Goal: Task Accomplishment & Management: Manage account settings

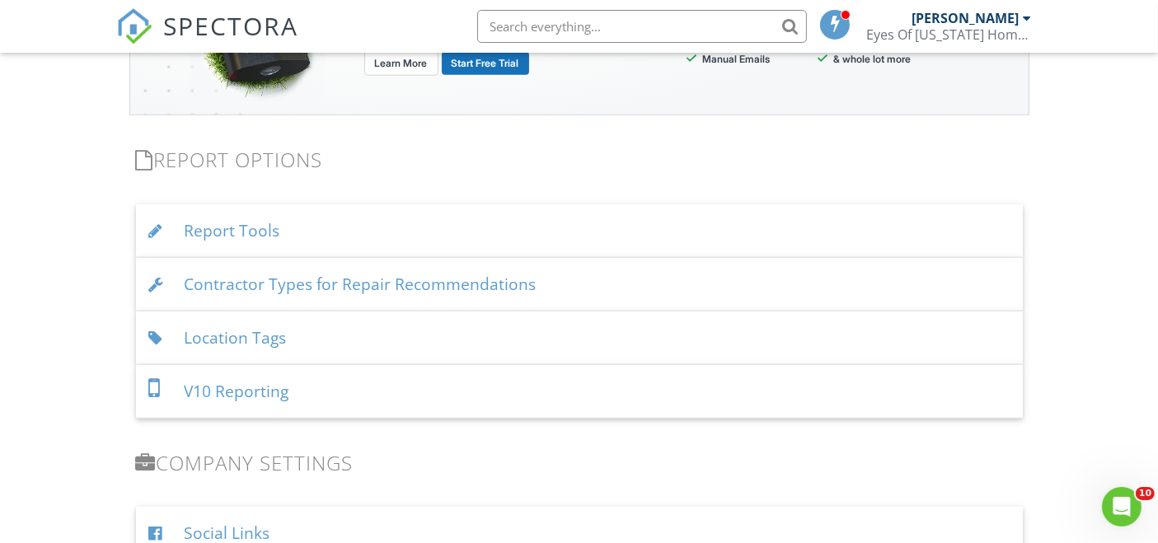
scroll to position [1605, 0]
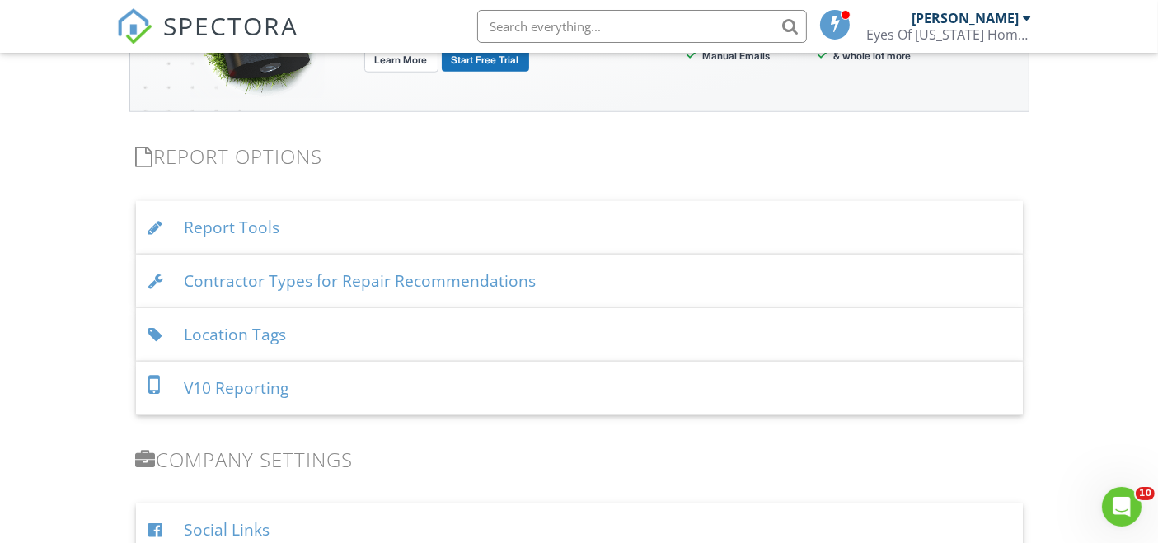
drag, startPoint x: 1167, startPoint y: 82, endPoint x: 1151, endPoint y: 375, distance: 293.8
click at [267, 329] on div "Location Tags" at bounding box center [579, 335] width 887 height 54
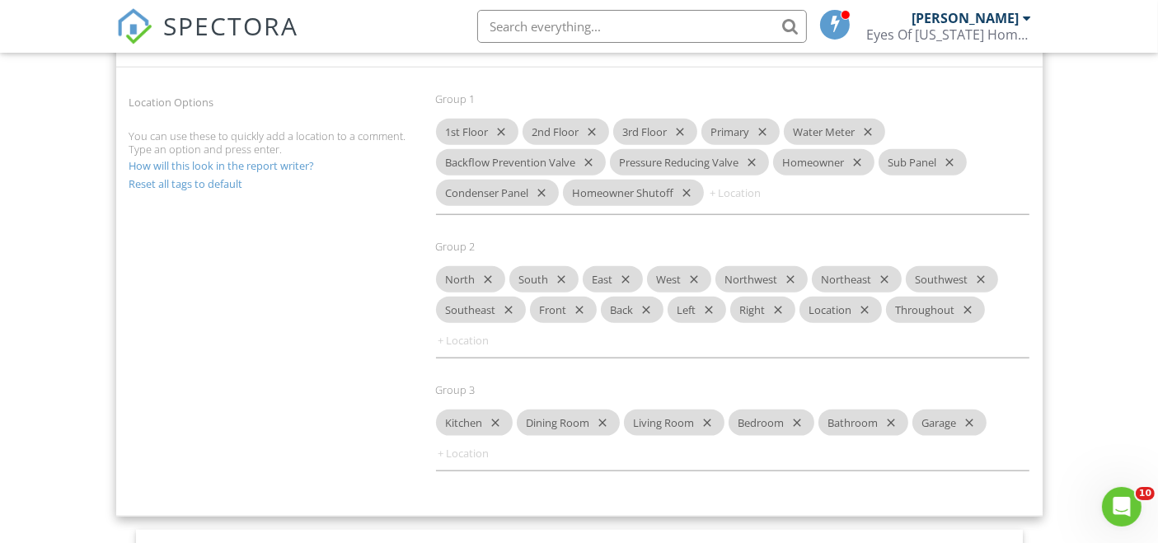
scroll to position [1904, 0]
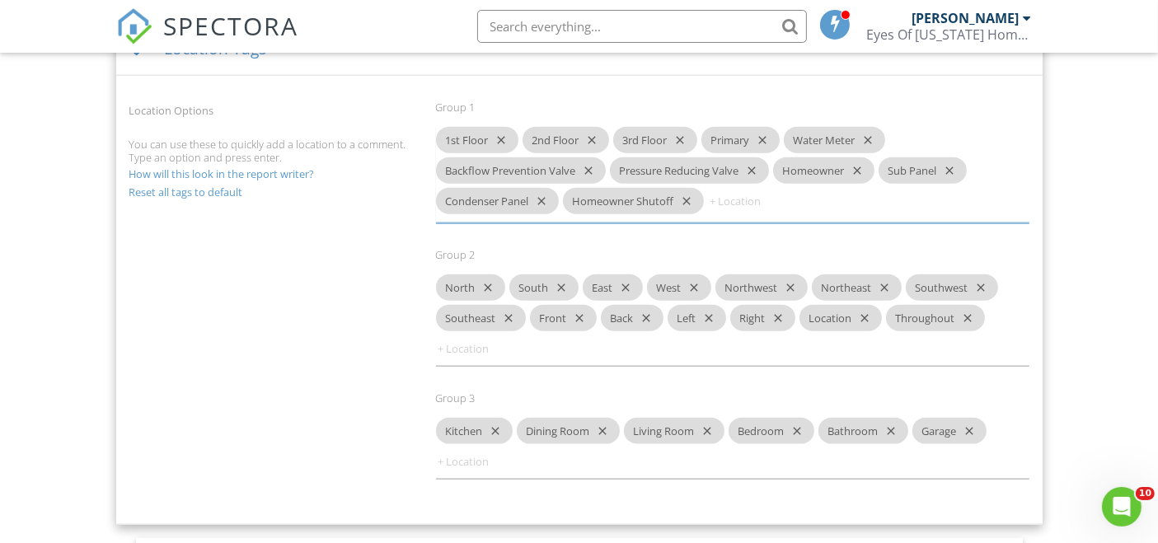
click at [716, 194] on input at bounding box center [757, 201] width 99 height 26
type input "Main Panel"
click at [791, 200] on input "Main Panel" at bounding box center [757, 201] width 99 height 26
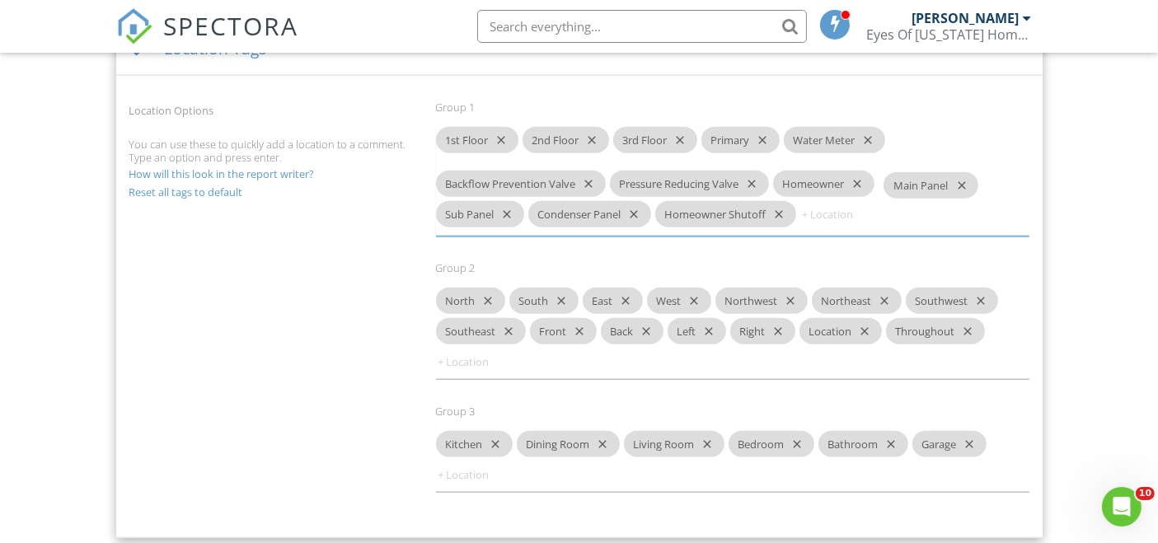
drag, startPoint x: 741, startPoint y: 196, endPoint x: 916, endPoint y: 185, distance: 175.1
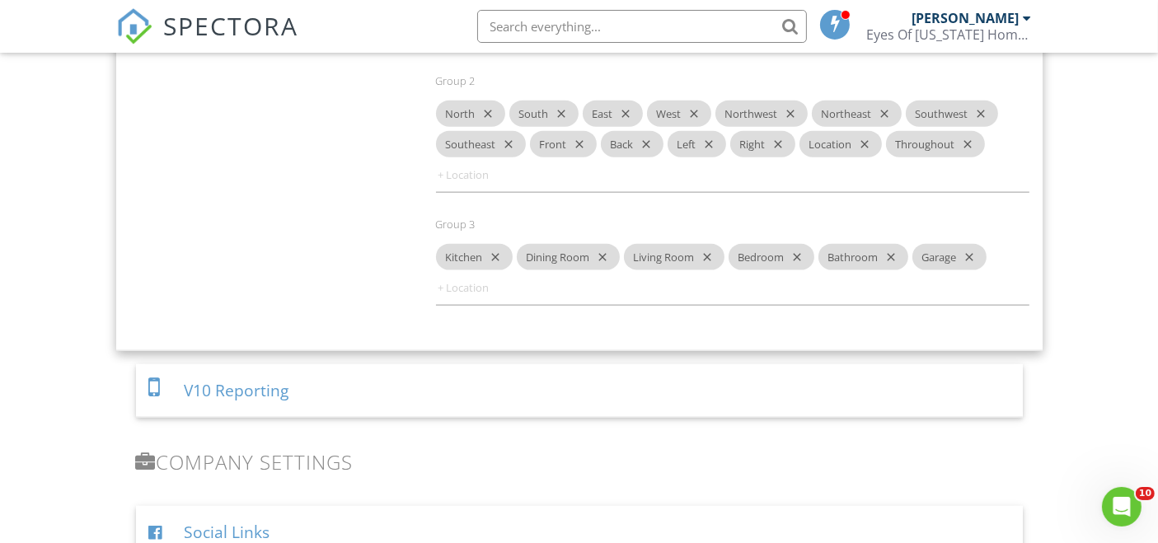
scroll to position [2036, 0]
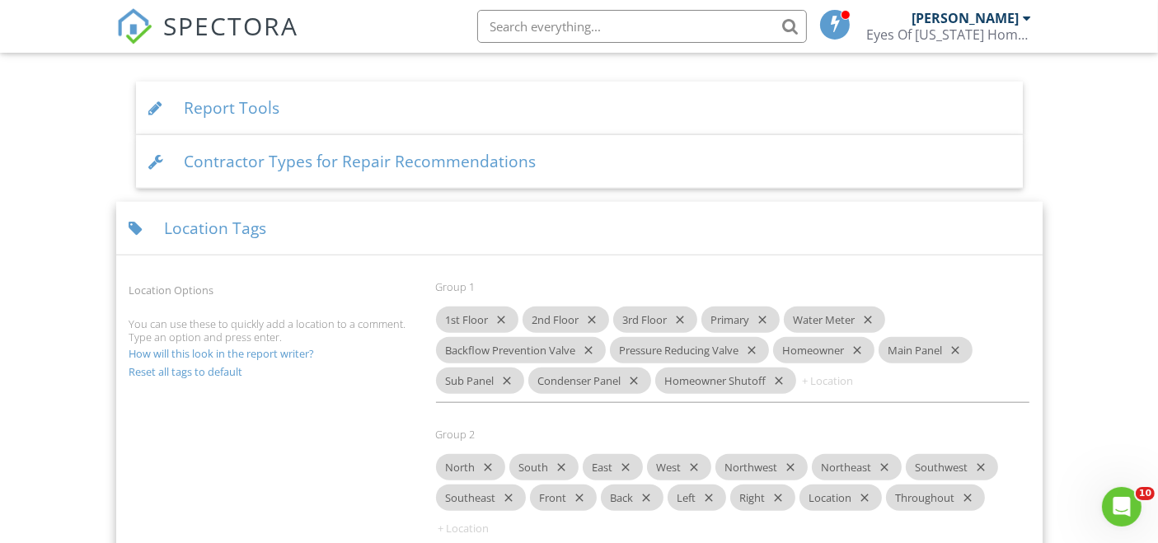
scroll to position [1717, 0]
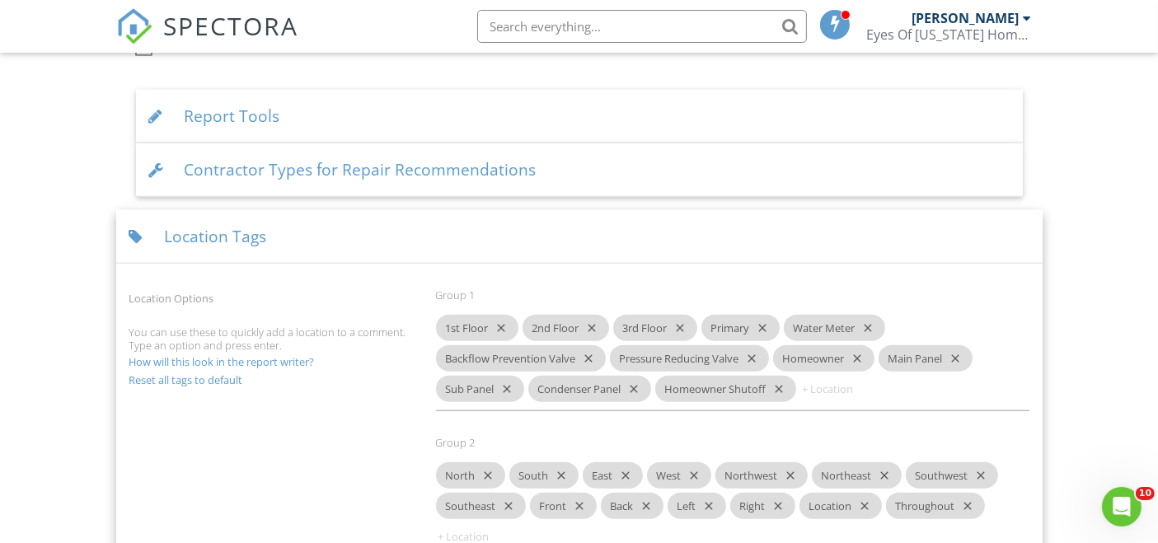
click at [197, 233] on div "Location Tags" at bounding box center [579, 237] width 926 height 54
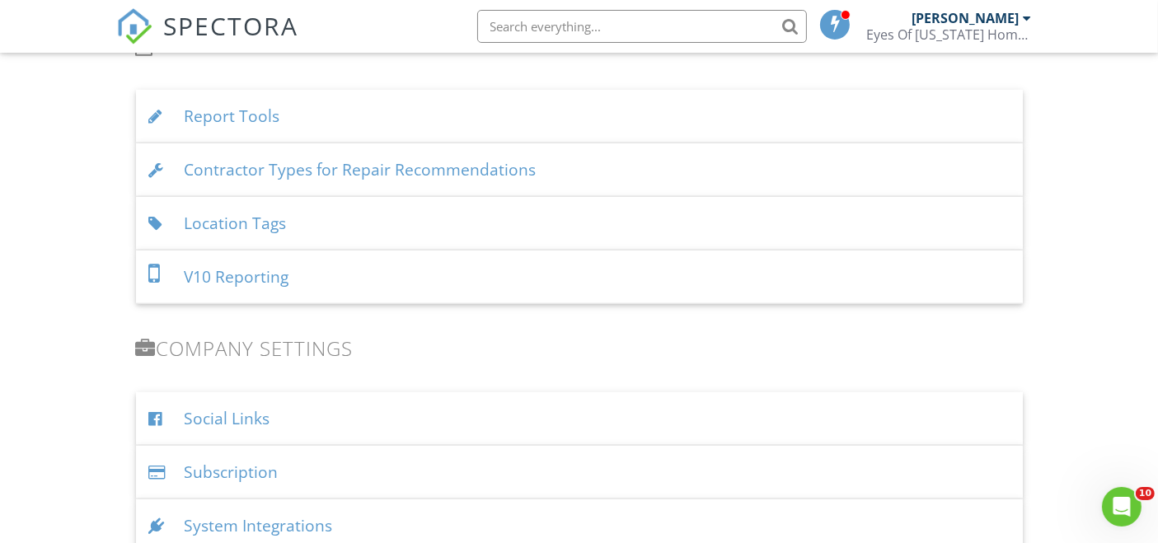
click at [247, 220] on div "Location Tags" at bounding box center [579, 224] width 887 height 54
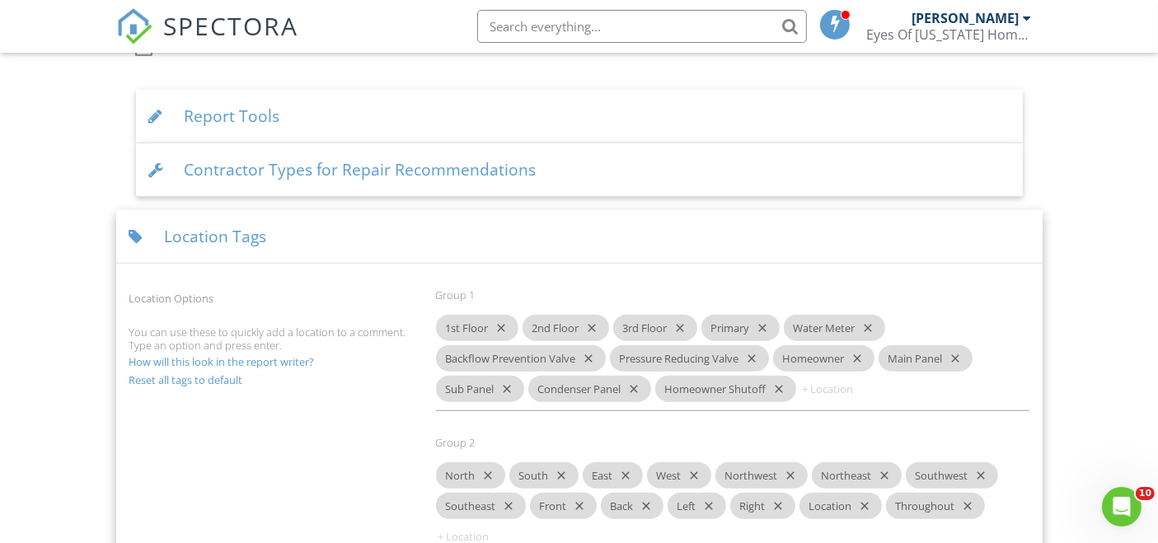
click at [680, 320] on icon "close" at bounding box center [678, 328] width 20 height 26
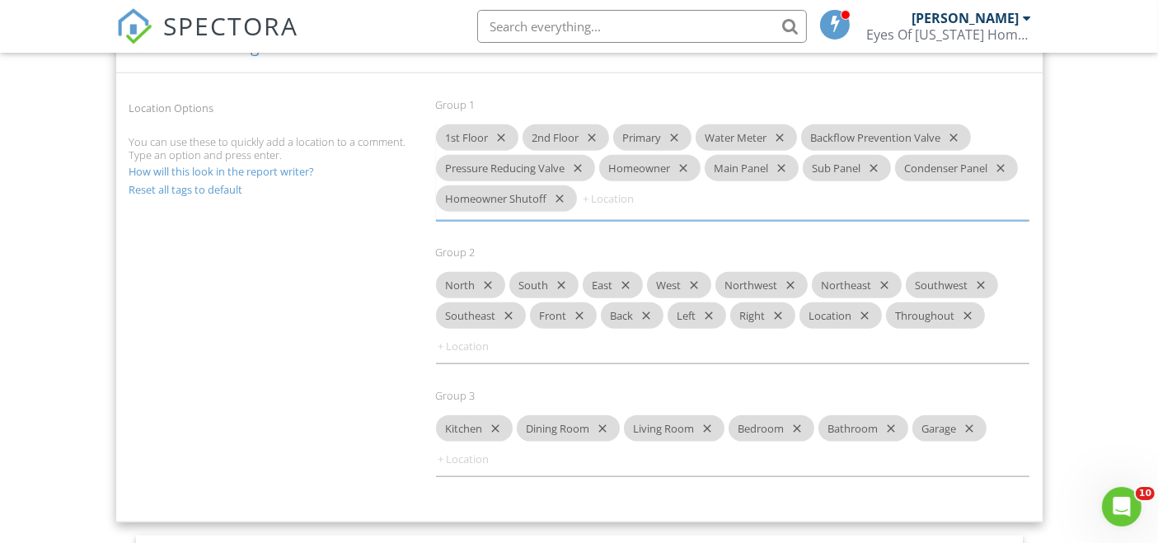
scroll to position [1910, 0]
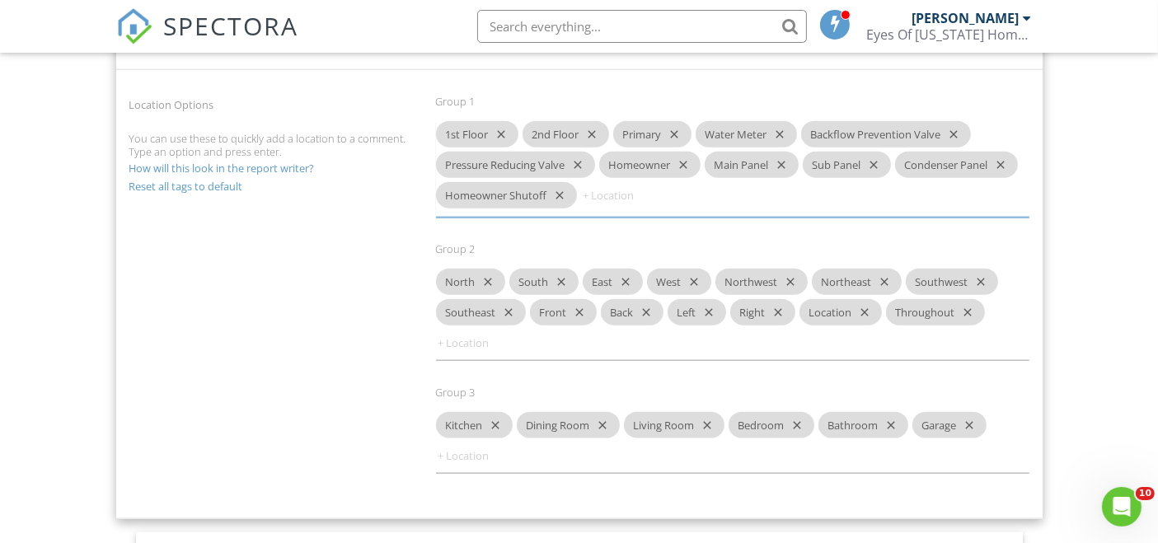
click at [686, 158] on icon "close" at bounding box center [681, 165] width 20 height 26
type input "Homeowner Shutoff"
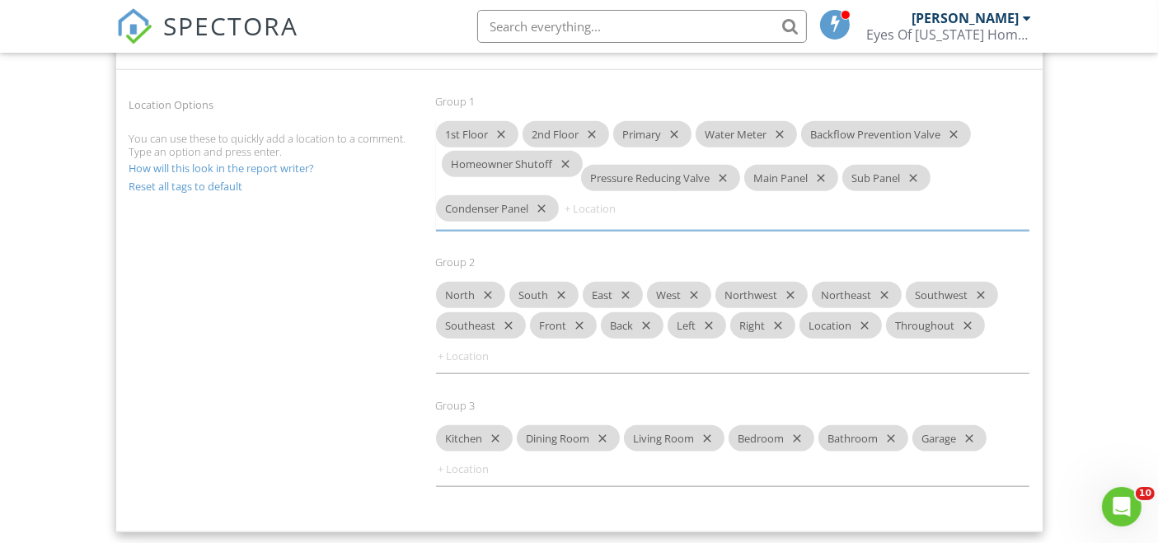
drag, startPoint x: 512, startPoint y: 191, endPoint x: 518, endPoint y: 163, distance: 28.6
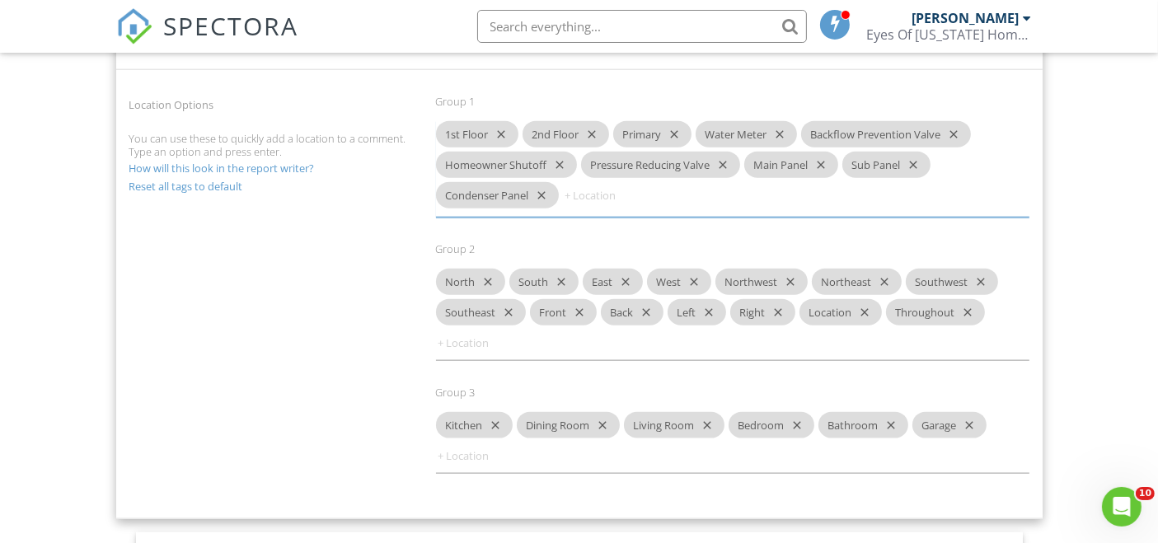
click at [518, 163] on div "Homeowner Shutoff close" at bounding box center [506, 165] width 141 height 26
click at [796, 105] on div "Group 1 1st Floor close 2nd Floor close Primary close Water Meter close Backflo…" at bounding box center [732, 169] width 613 height 148
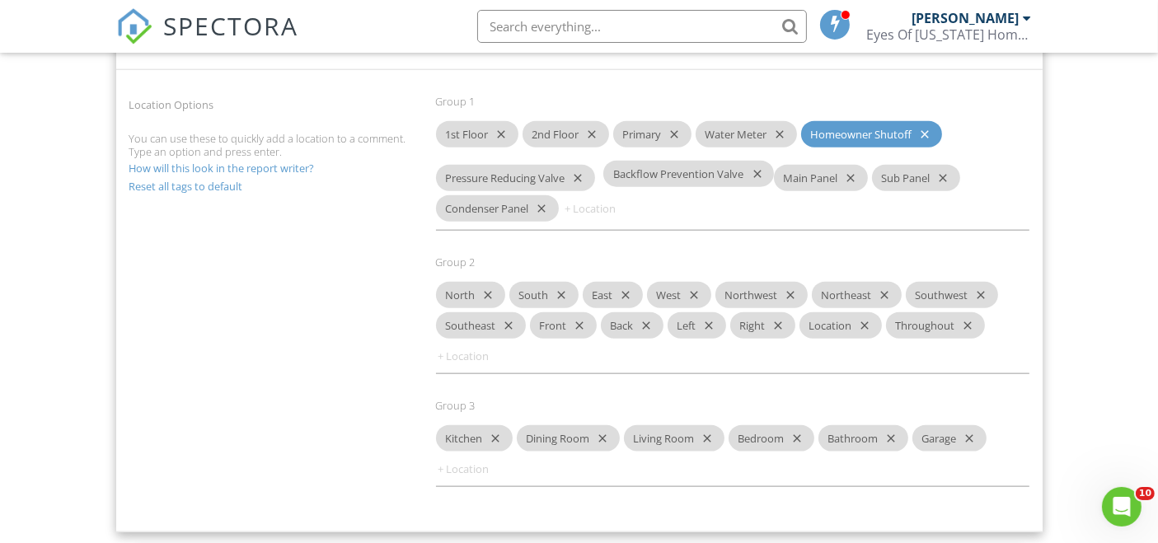
drag, startPoint x: 877, startPoint y: 130, endPoint x: 677, endPoint y: 175, distance: 204.3
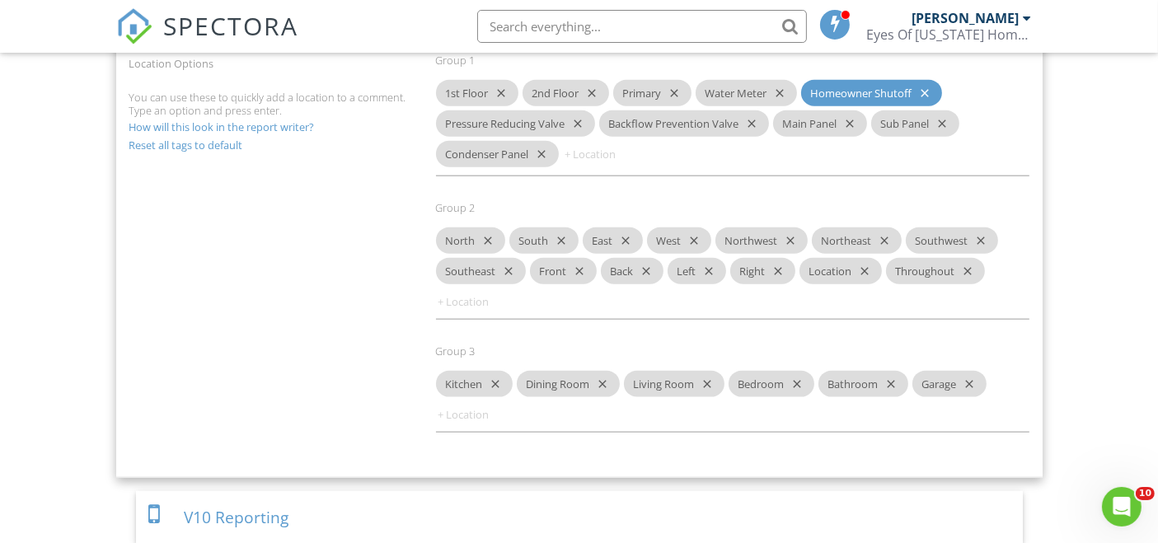
scroll to position [1956, 0]
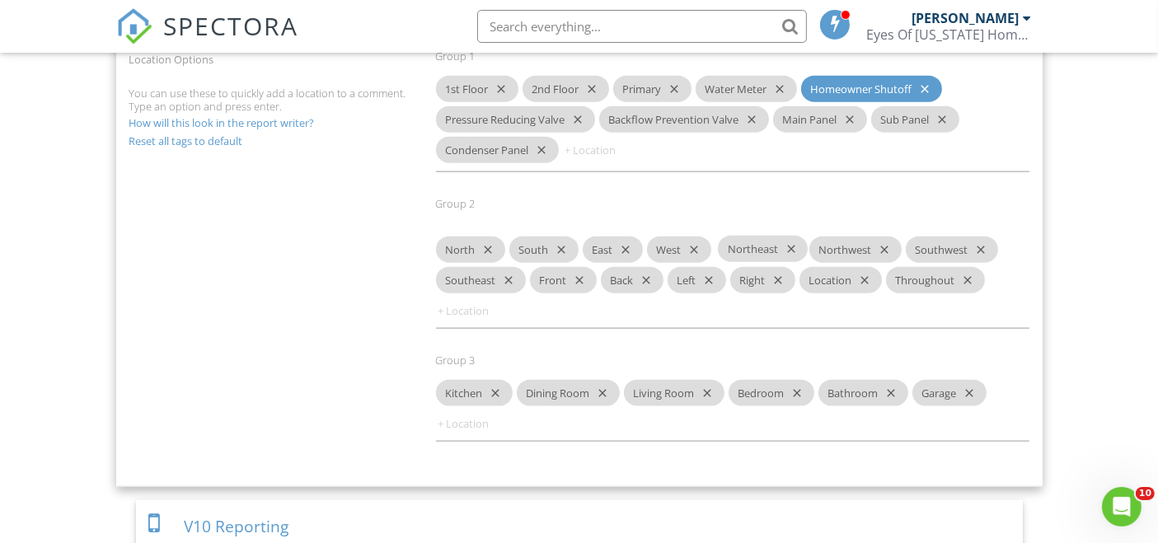
drag, startPoint x: 857, startPoint y: 235, endPoint x: 768, endPoint y: 251, distance: 90.4
drag, startPoint x: 459, startPoint y: 265, endPoint x: 932, endPoint y: 242, distance: 473.6
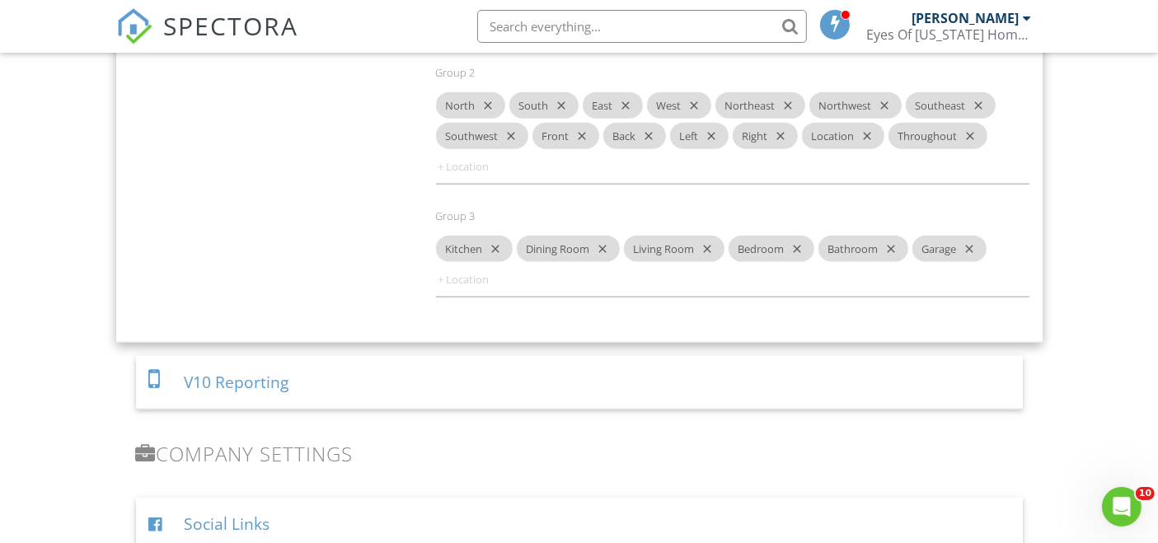
scroll to position [2094, 0]
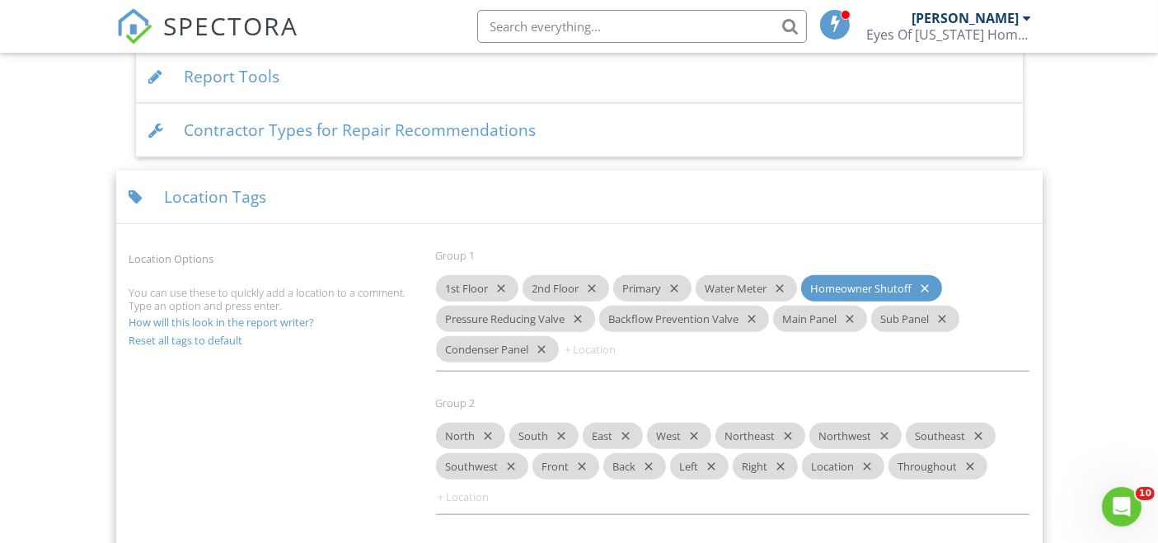
scroll to position [1647, 0]
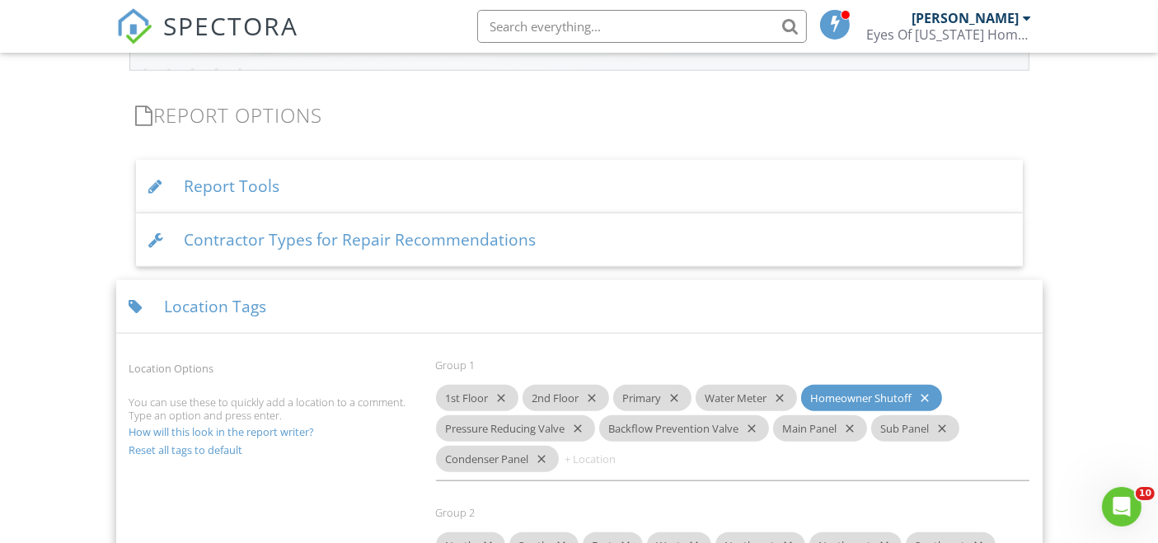
click at [143, 299] on div at bounding box center [140, 307] width 22 height 16
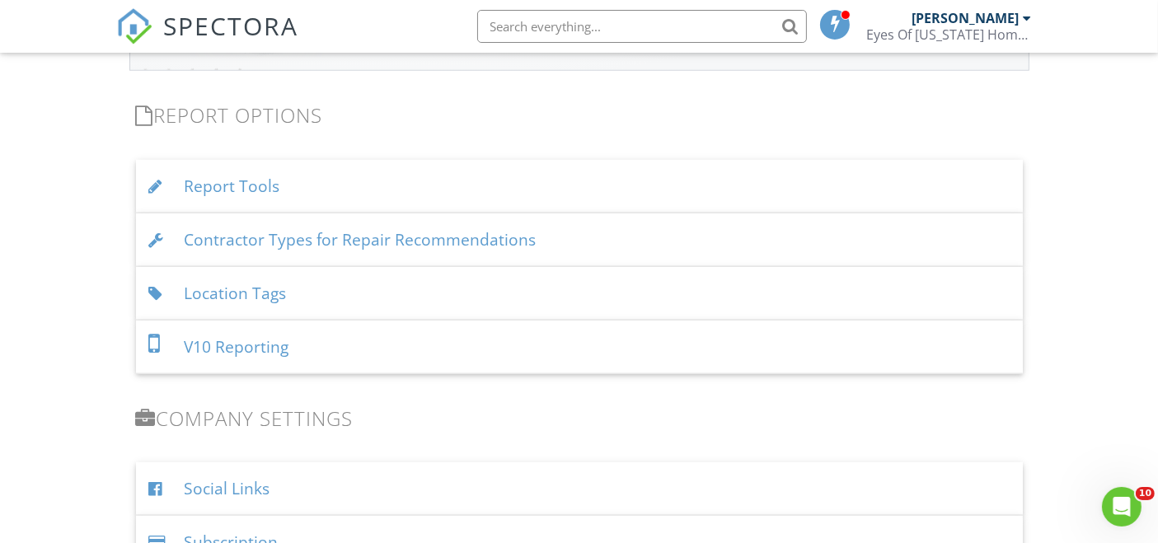
click at [503, 232] on div "Contractor Types for Repair Recommendations" at bounding box center [579, 240] width 887 height 54
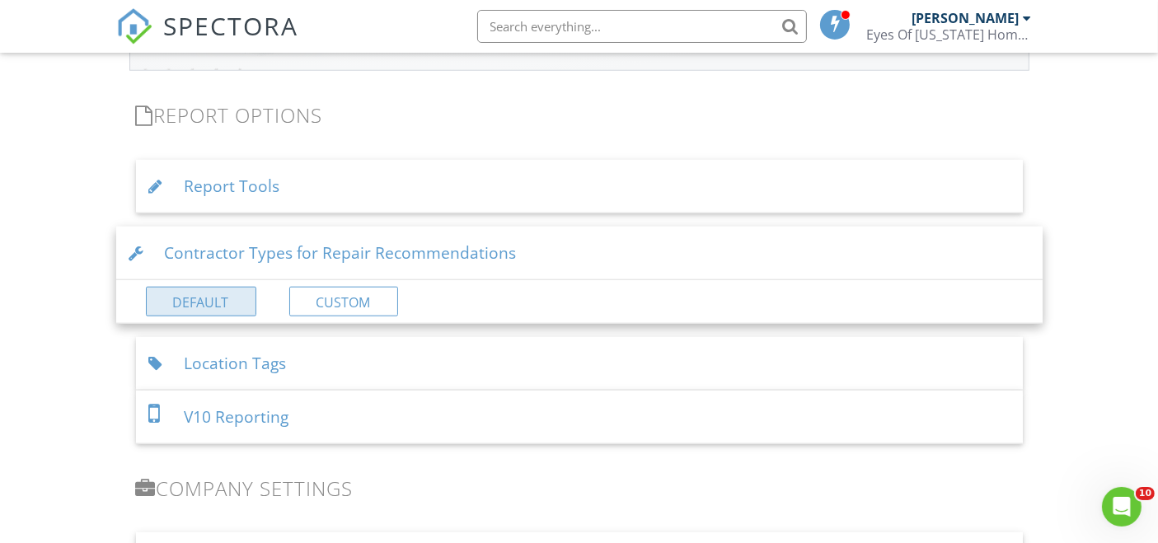
click at [207, 295] on link "Default" at bounding box center [201, 302] width 110 height 30
